Goal: Task Accomplishment & Management: Use online tool/utility

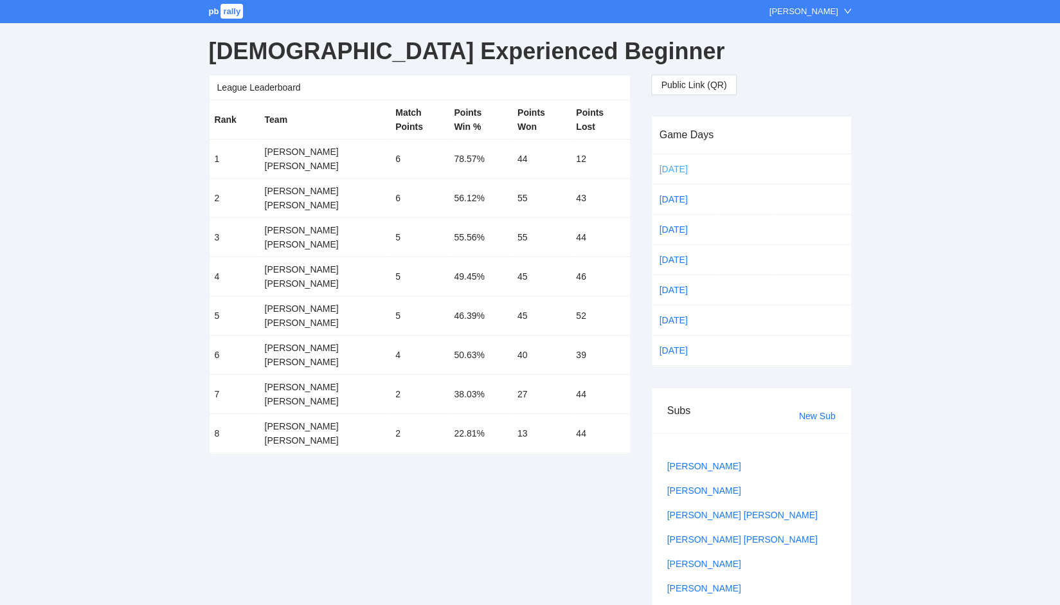
click at [667, 165] on link "[DATE]" at bounding box center [684, 168] width 54 height 19
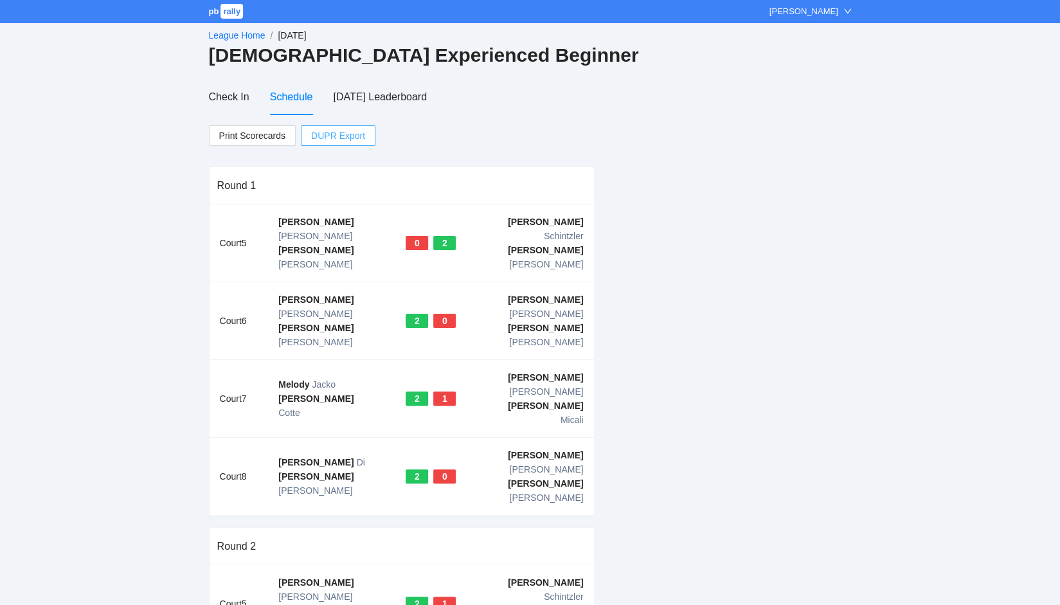
click at [331, 139] on span "DUPR Export" at bounding box center [338, 135] width 54 height 19
click at [231, 9] on span "rally" at bounding box center [231, 11] width 22 height 15
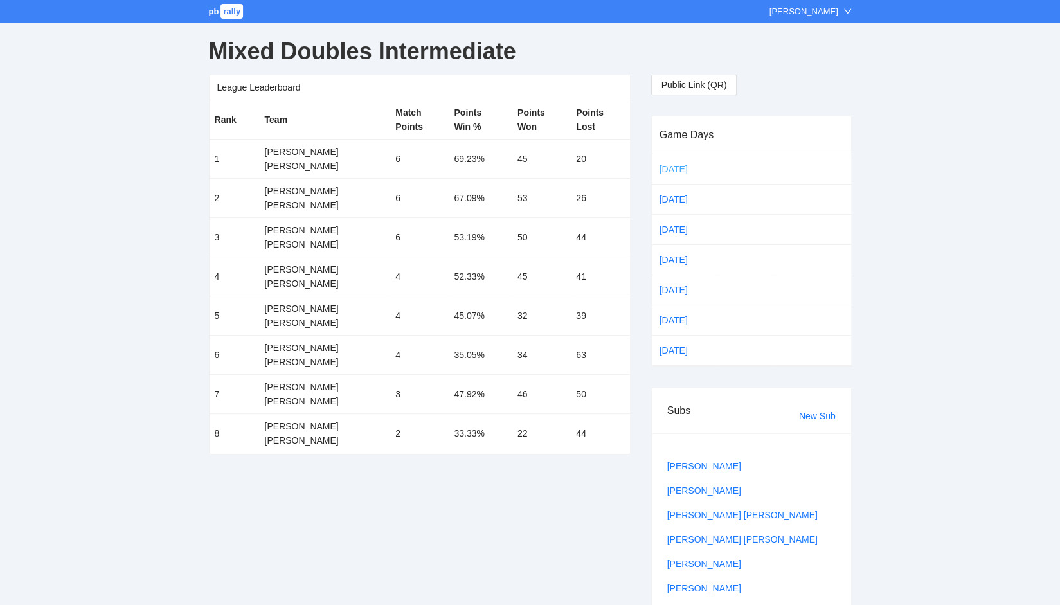
click at [671, 167] on link "[DATE]" at bounding box center [684, 168] width 54 height 19
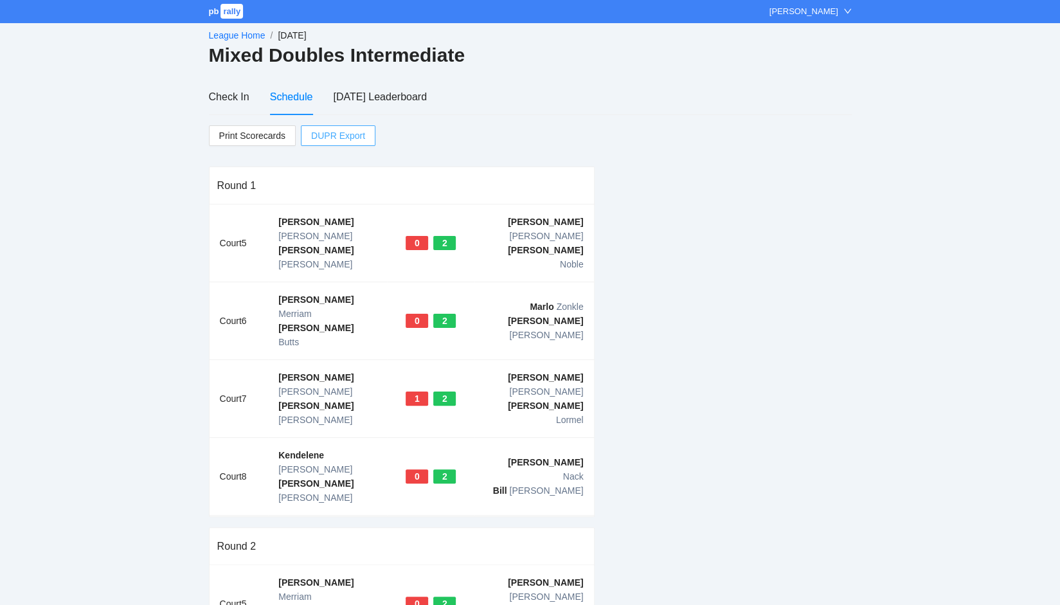
click at [332, 136] on span "DUPR Export" at bounding box center [338, 135] width 54 height 19
click at [226, 13] on span "rally" at bounding box center [231, 11] width 22 height 15
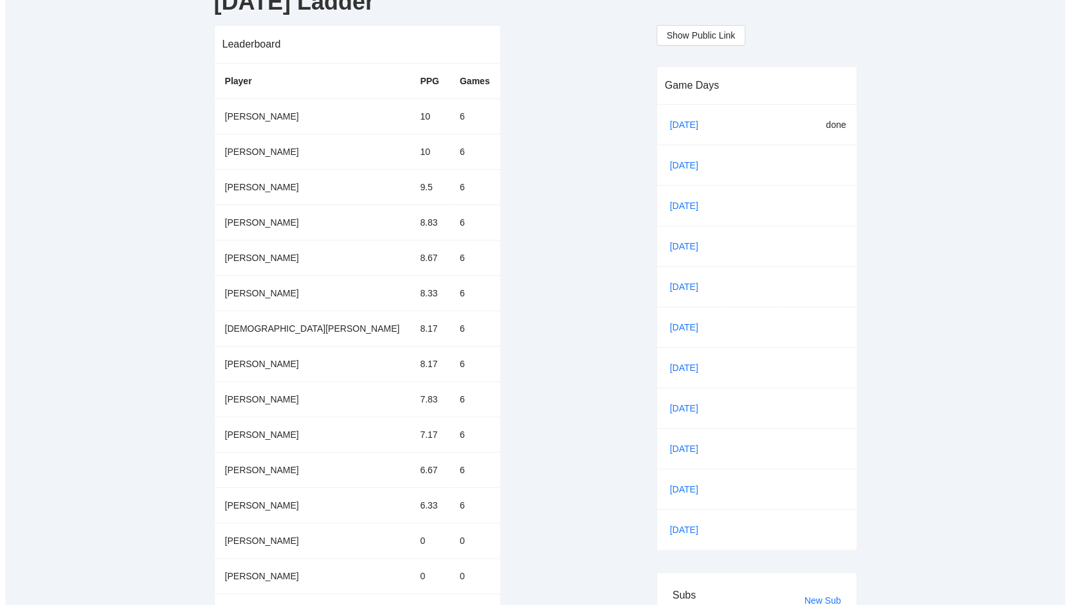
scroll to position [94, 0]
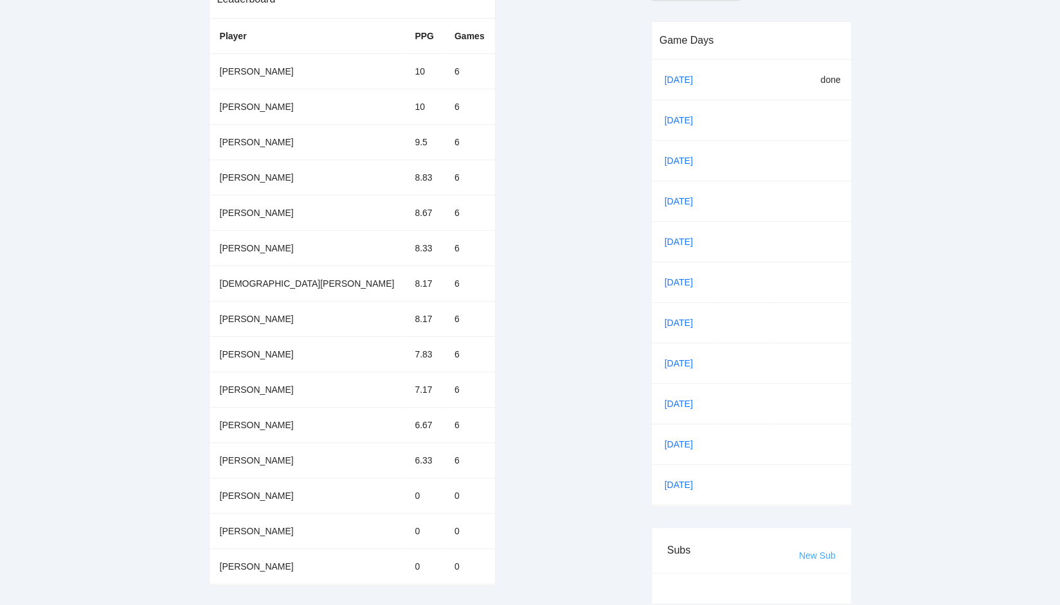
click at [807, 552] on link "New Sub" at bounding box center [817, 555] width 37 height 10
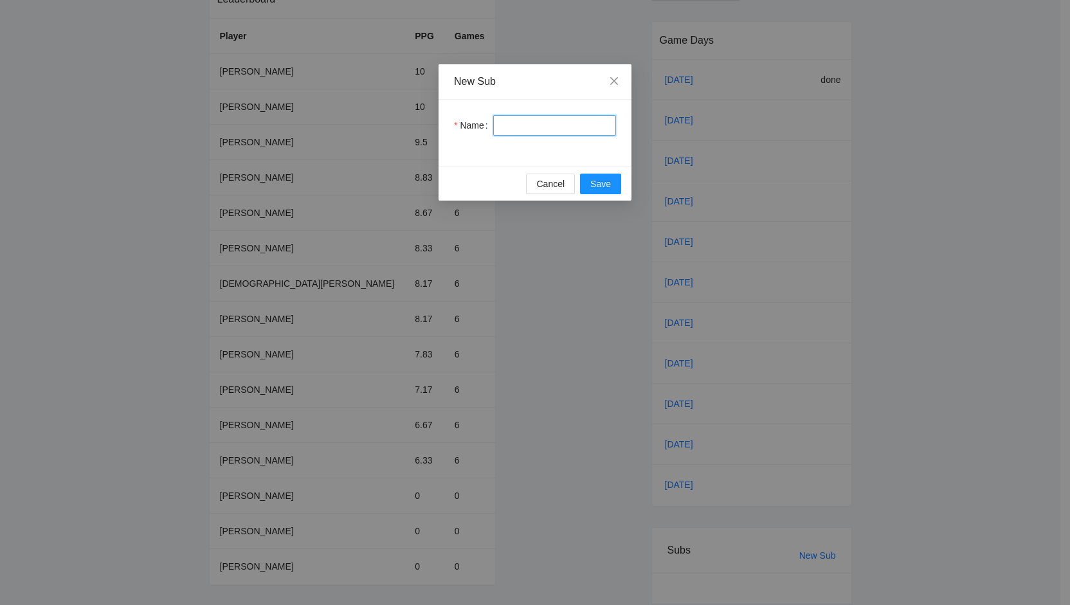
click at [519, 123] on input "Name" at bounding box center [554, 125] width 123 height 21
type input "**********"
click at [591, 180] on span "Save" at bounding box center [600, 184] width 21 height 14
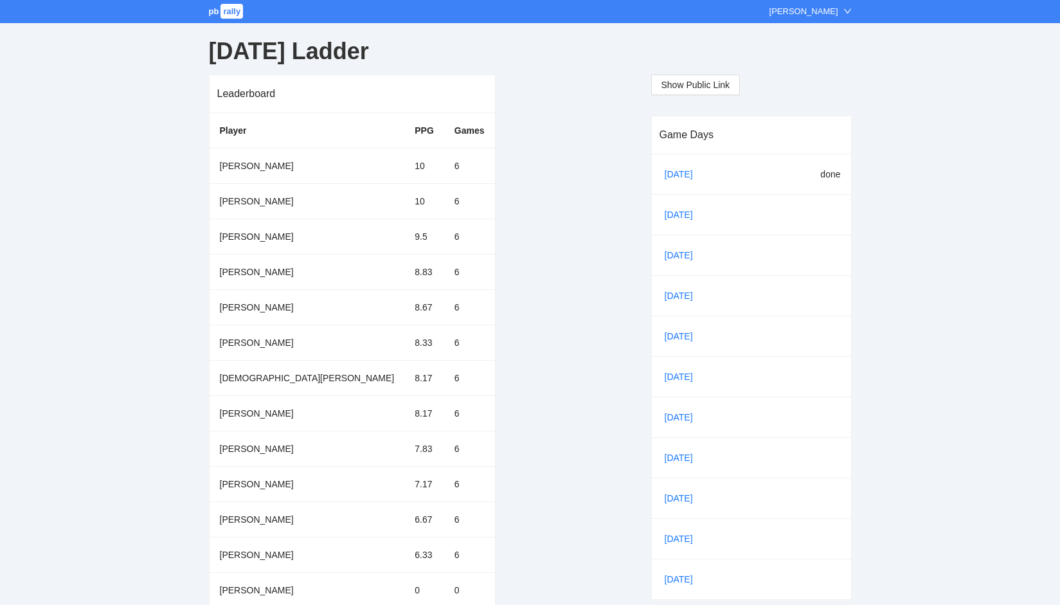
scroll to position [82, 0]
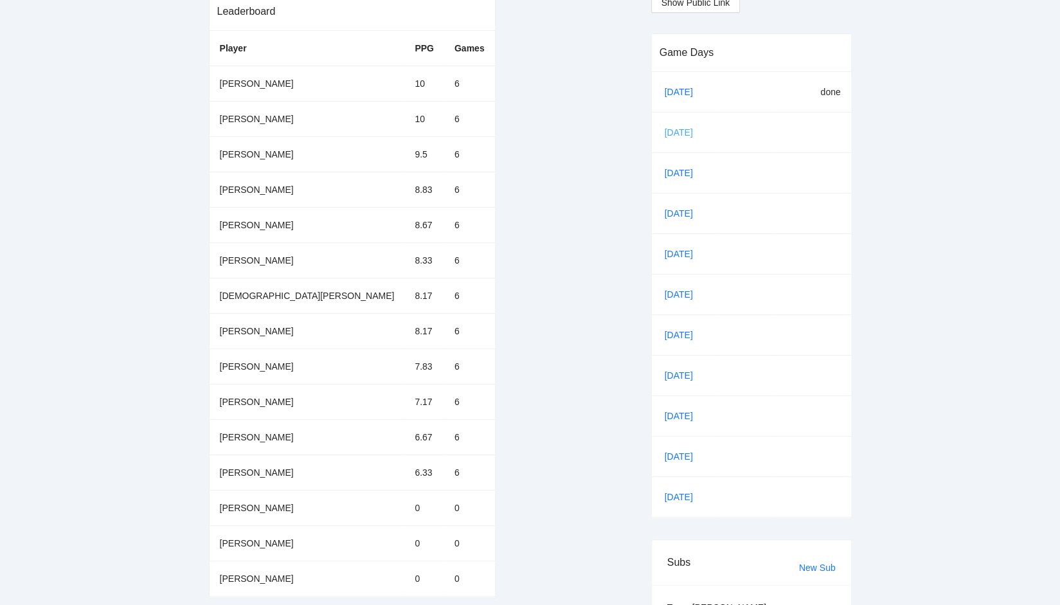
click at [674, 132] on link "[DATE]" at bounding box center [684, 132] width 44 height 19
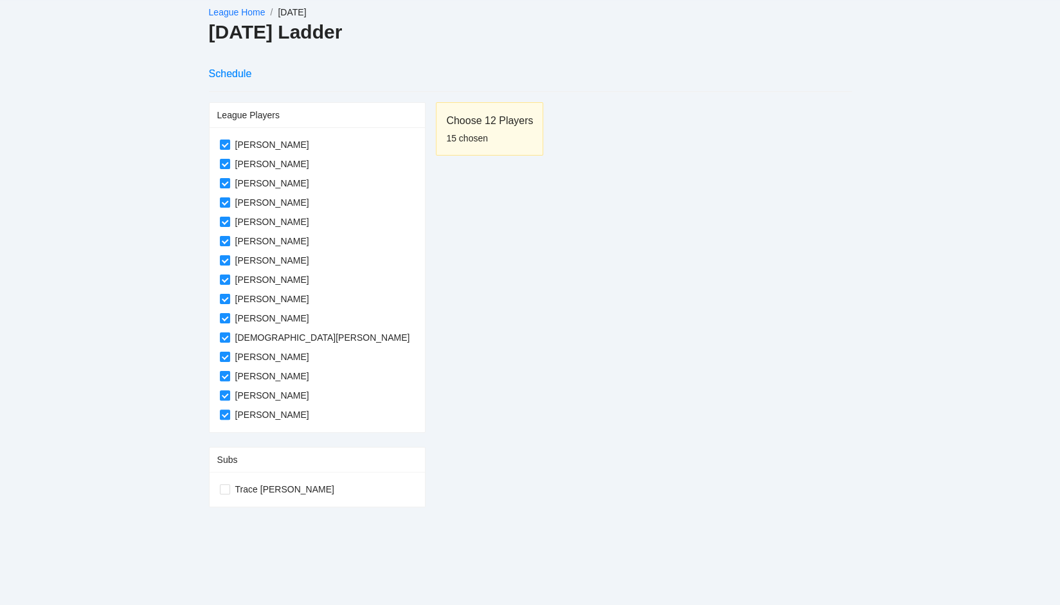
scroll to position [23, 0]
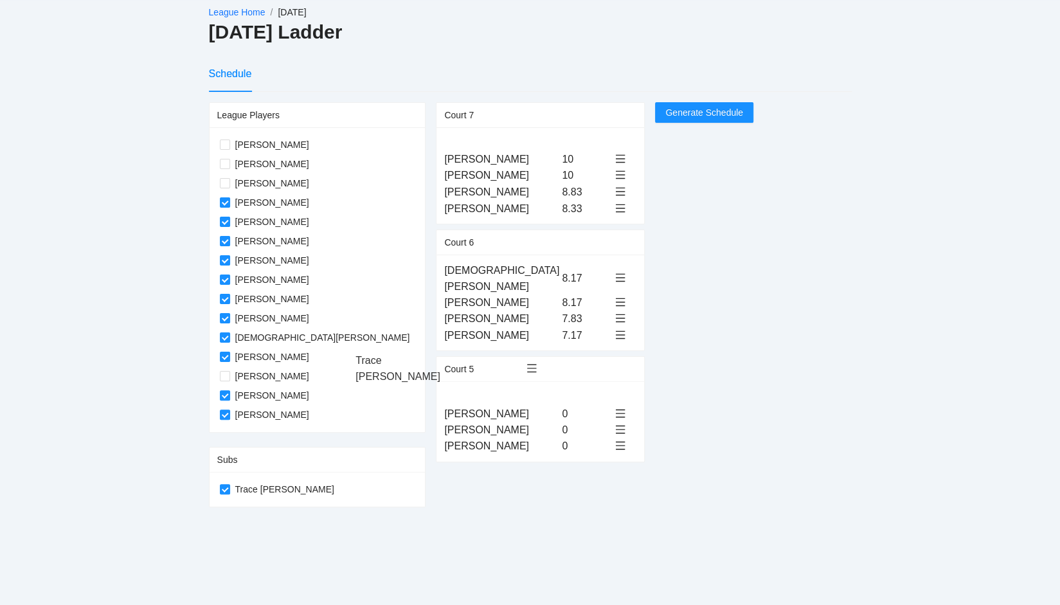
drag, startPoint x: 384, startPoint y: 142, endPoint x: 384, endPoint y: 361, distance: 218.5
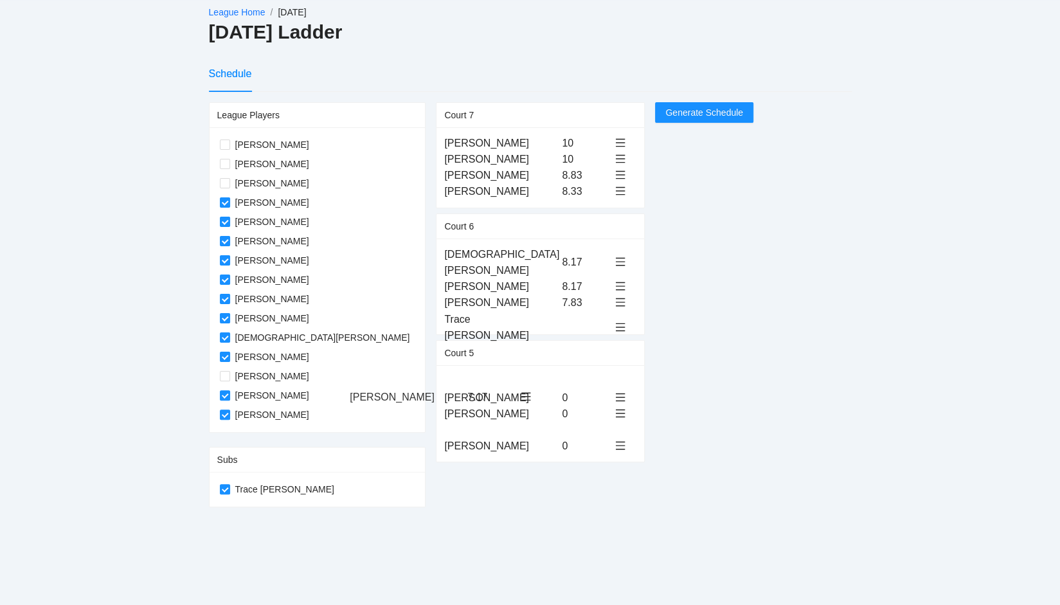
drag, startPoint x: 388, startPoint y: 298, endPoint x: 383, endPoint y: 395, distance: 97.8
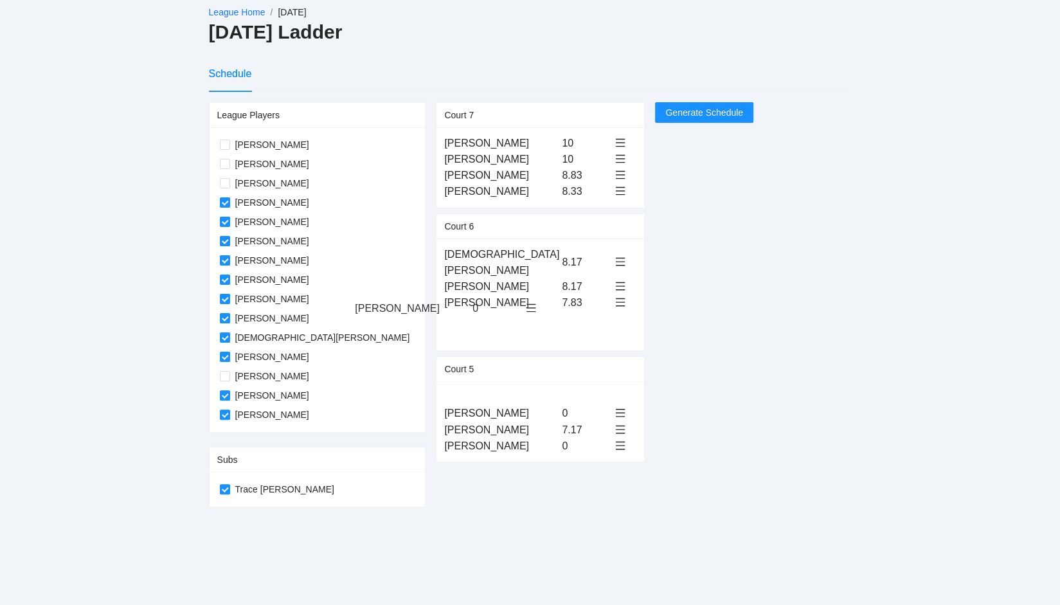
drag, startPoint x: 388, startPoint y: 381, endPoint x: 388, endPoint y: 307, distance: 74.6
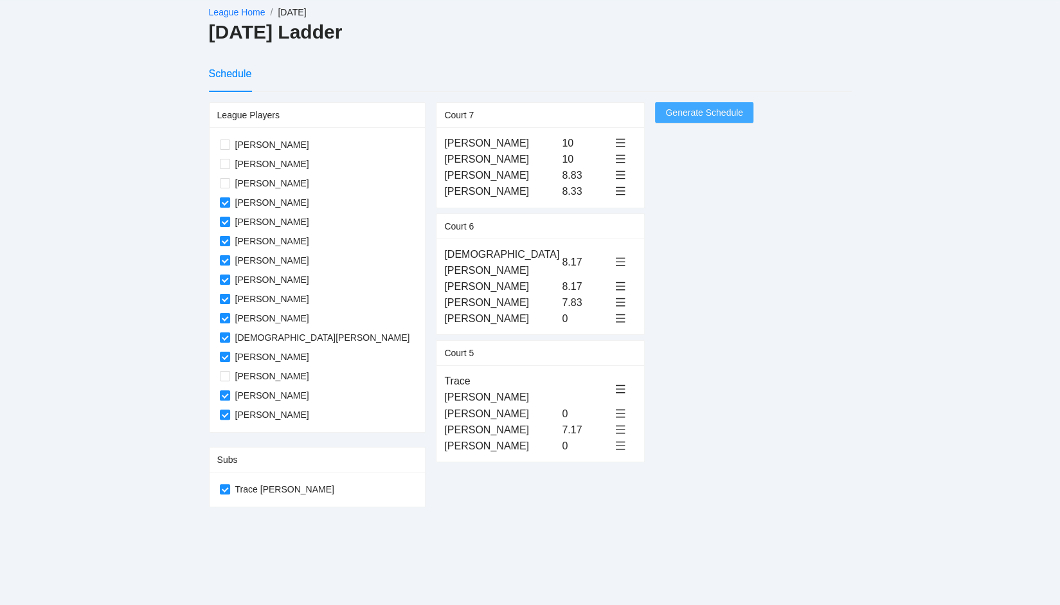
click at [665, 115] on span "Generate Schedule" at bounding box center [704, 112] width 78 height 14
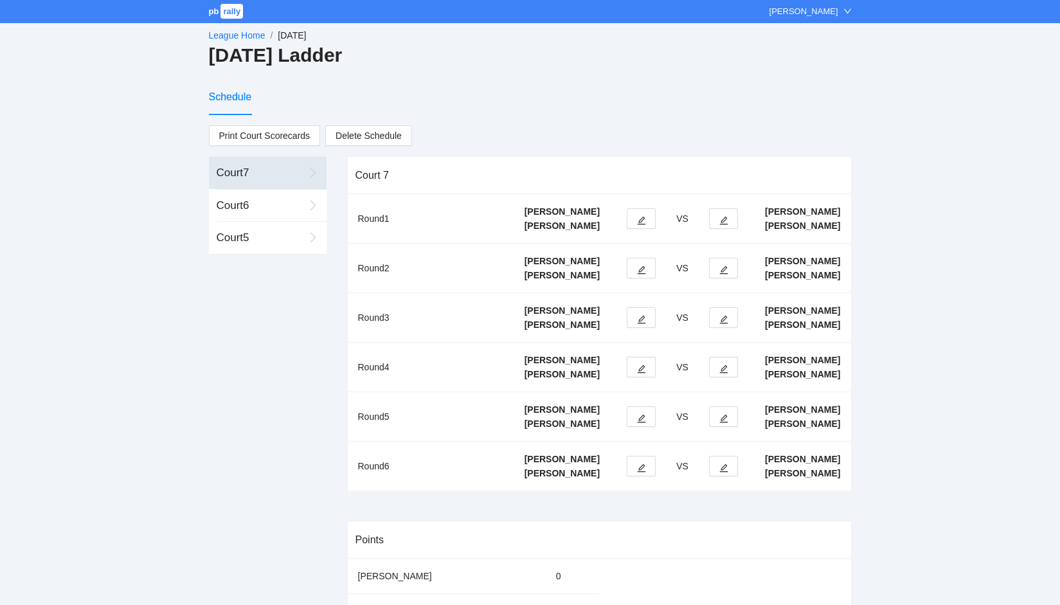
scroll to position [23, 0]
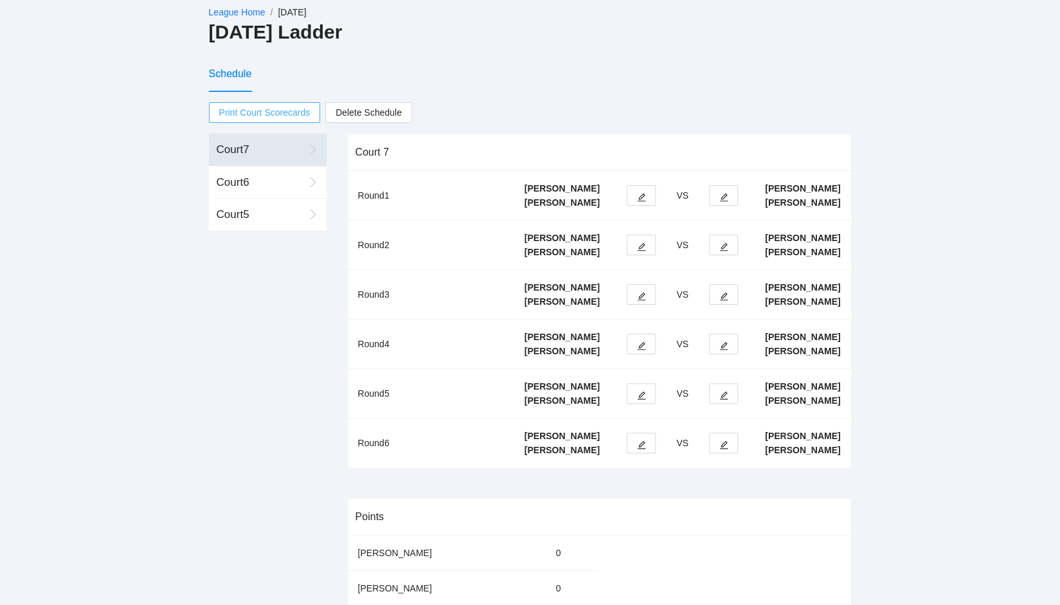
click at [280, 110] on span "Print Court Scorecards" at bounding box center [264, 112] width 91 height 19
